Goal: Transaction & Acquisition: Purchase product/service

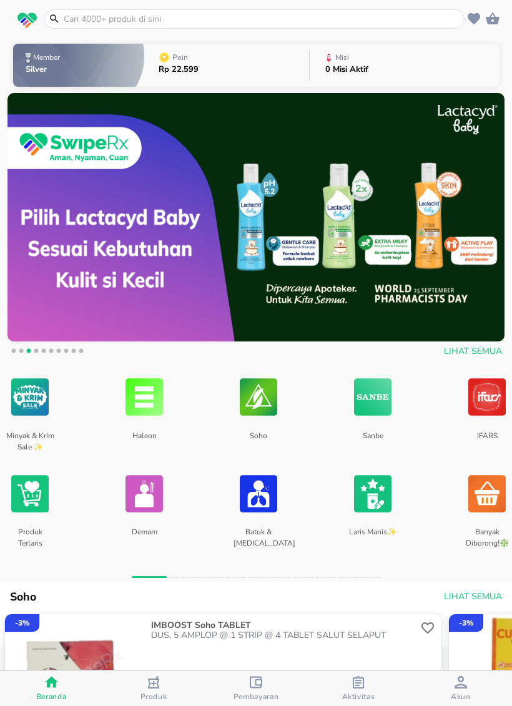
click at [337, 16] on input "text" at bounding box center [261, 18] width 399 height 13
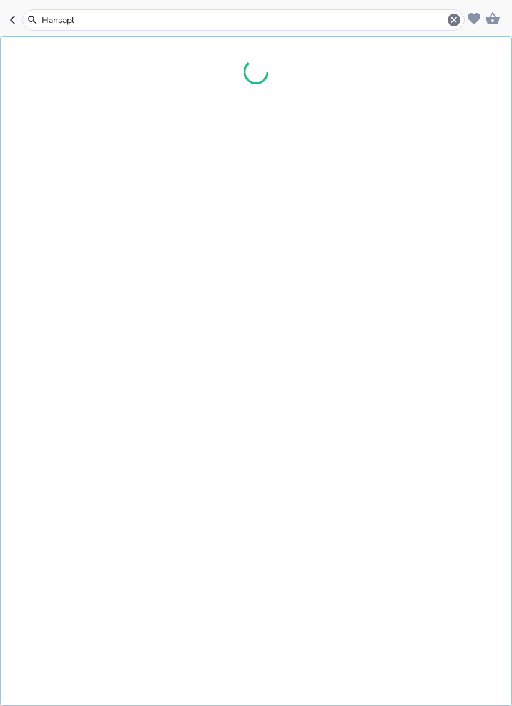
type input "Hansapla"
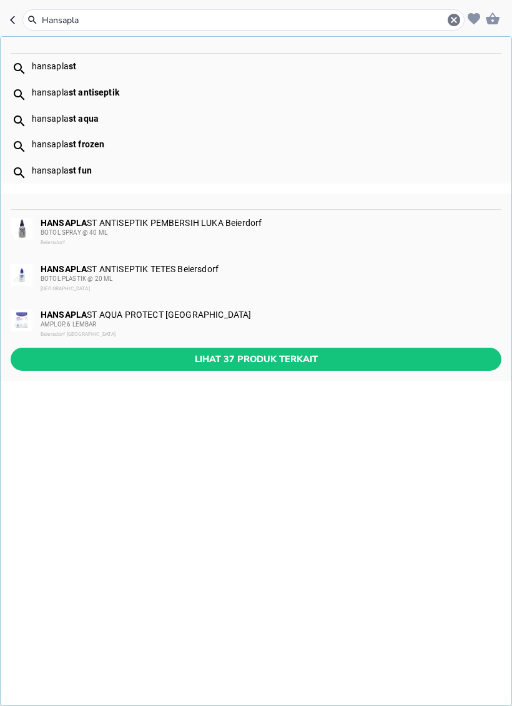
click at [385, 357] on span "Lihat 37 produk terkait" at bounding box center [256, 360] width 471 height 16
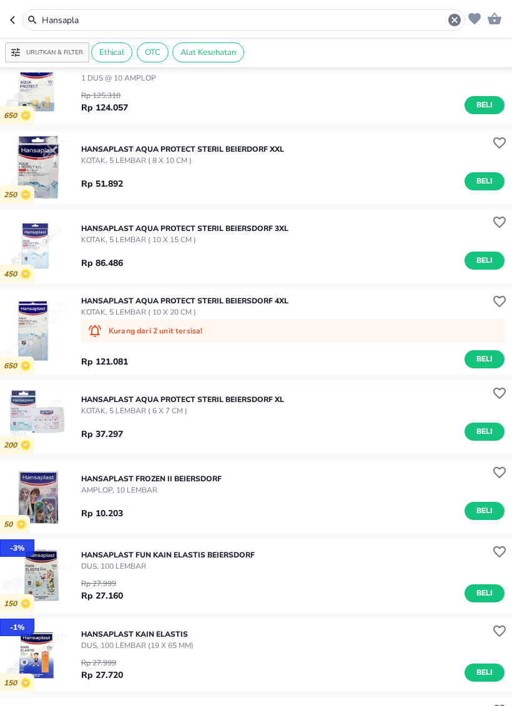
scroll to position [300, 0]
